Goal: Information Seeking & Learning: Learn about a topic

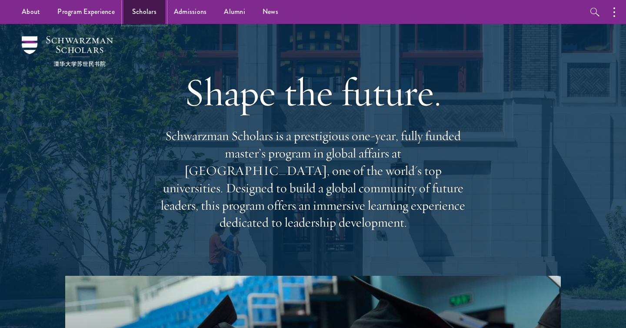
click at [130, 7] on link "Scholars" at bounding box center [145, 12] width 42 height 24
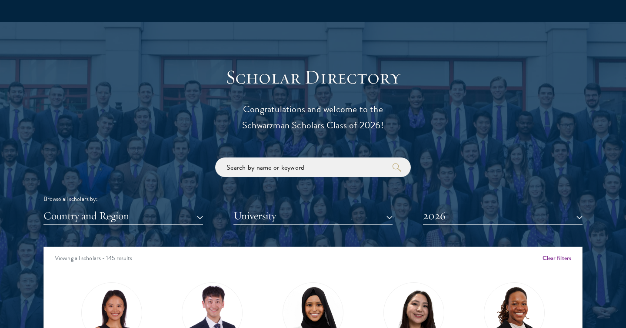
scroll to position [946, 0]
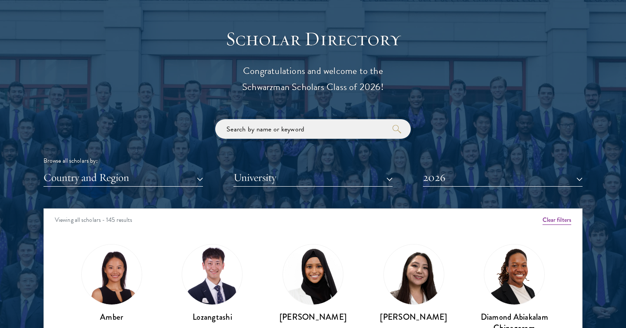
click at [301, 130] on input "search" at bounding box center [313, 129] width 196 height 20
click at [454, 177] on button "2026" at bounding box center [503, 178] width 160 height 18
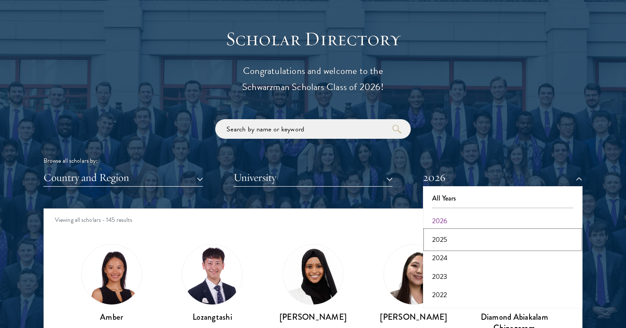
click at [447, 241] on button "2025" at bounding box center [503, 240] width 154 height 18
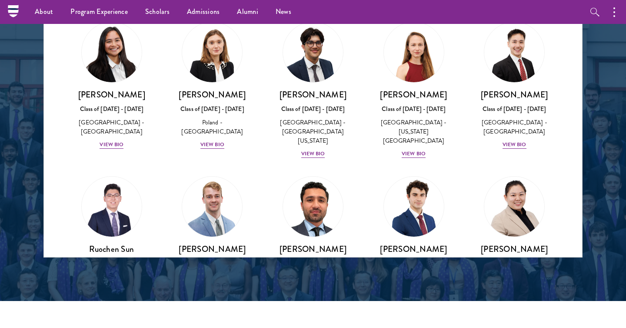
scroll to position [3400, 0]
